Goal: Task Accomplishment & Management: Use online tool/utility

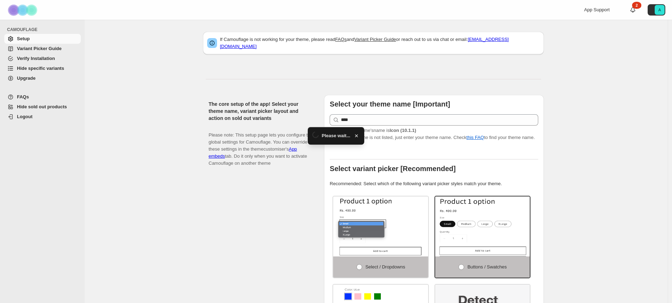
select select "******"
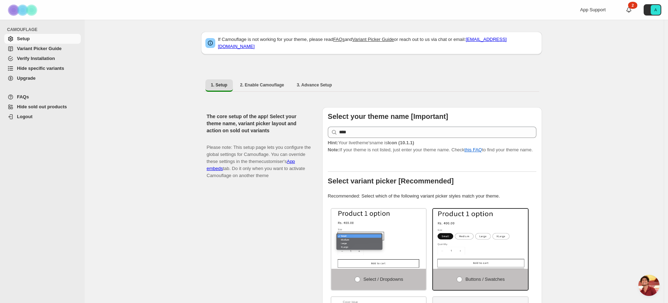
click at [44, 70] on span "Hide specific variants" at bounding box center [40, 68] width 47 height 5
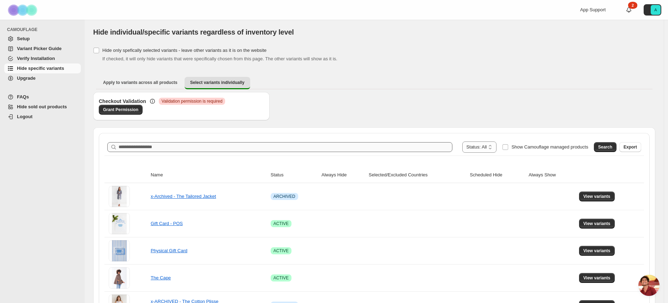
scroll to position [1, 0]
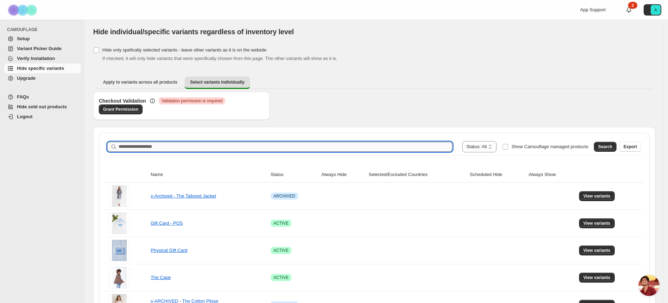
drag, startPoint x: 177, startPoint y: 151, endPoint x: 178, endPoint y: 148, distance: 3.6
click at [177, 151] on input "Search product name" at bounding box center [286, 147] width 334 height 10
type input "***"
click at [605, 146] on span "Search" at bounding box center [605, 147] width 14 height 6
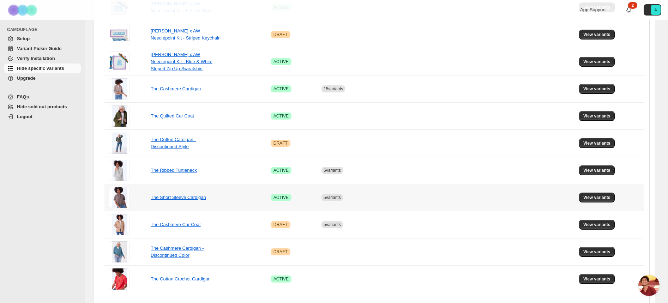
scroll to position [436, 0]
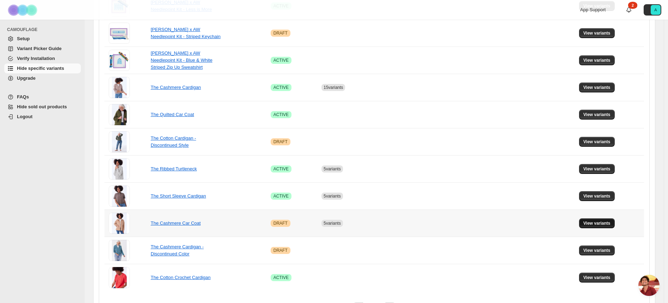
click at [612, 226] on button "View variants" at bounding box center [597, 223] width 36 height 10
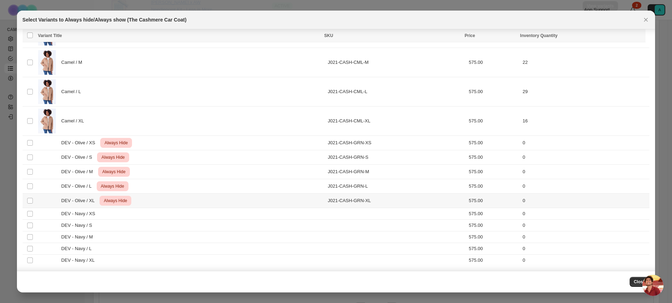
scroll to position [73, 0]
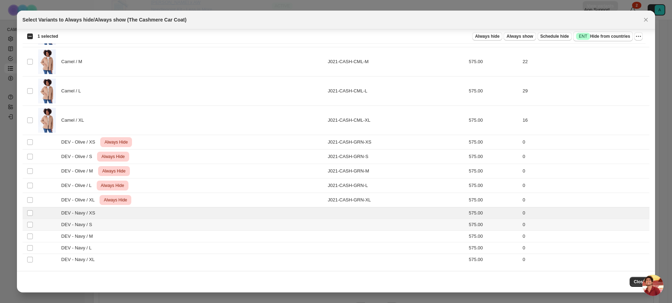
click at [28, 228] on td "Select product variant" at bounding box center [29, 225] width 13 height 12
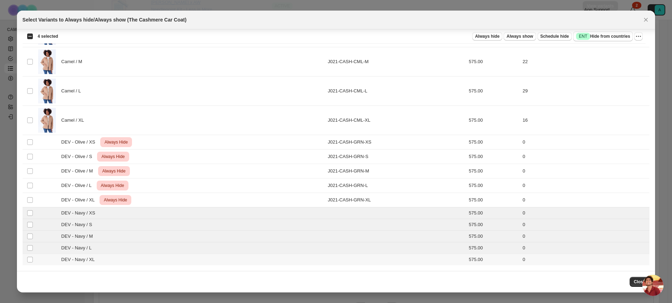
click at [30, 264] on td "Select product variant" at bounding box center [29, 260] width 13 height 12
click at [496, 34] on span "Always hide" at bounding box center [487, 37] width 24 height 6
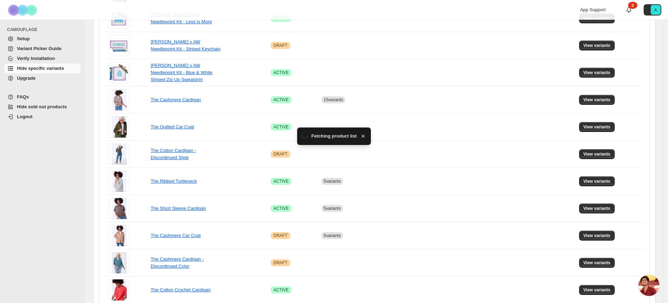
scroll to position [436, 0]
